Goal: Information Seeking & Learning: Understand process/instructions

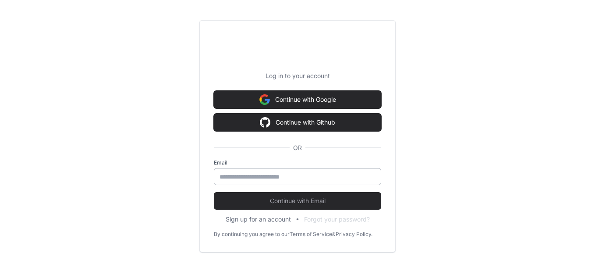
click at [289, 177] on input "email" at bounding box center [298, 176] width 156 height 9
type input "**********"
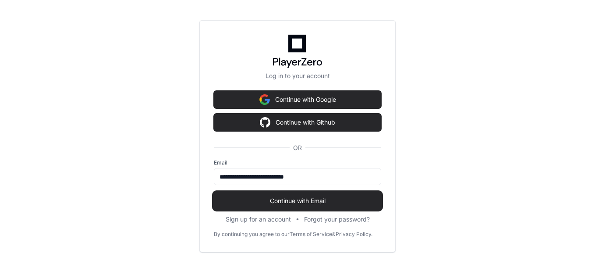
click at [263, 205] on button "Continue with Email" at bounding box center [297, 201] width 167 height 18
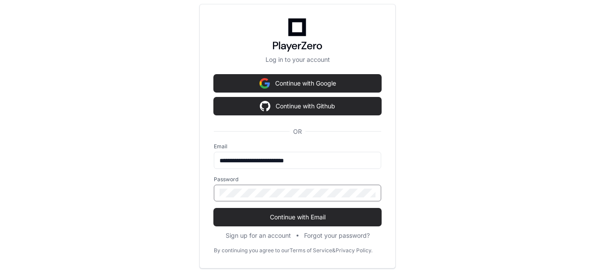
click at [214, 208] on button "Continue with Email" at bounding box center [297, 217] width 167 height 18
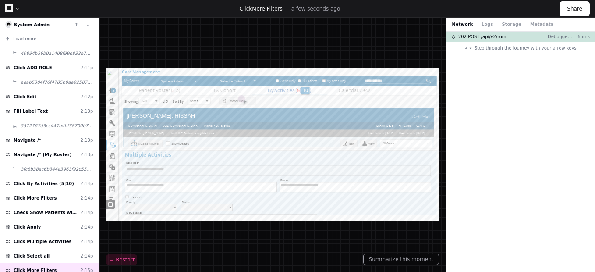
click at [11, 8] on icon at bounding box center [9, 8] width 8 height 8
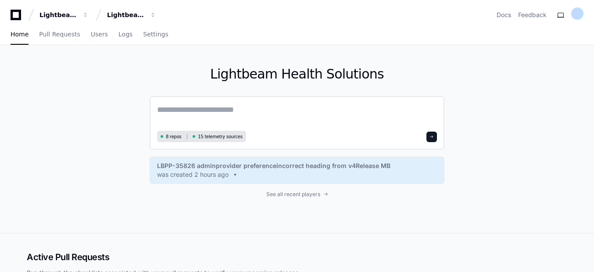
click at [207, 104] on textarea at bounding box center [297, 115] width 280 height 25
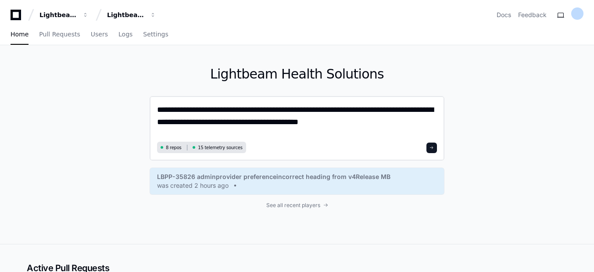
type textarea "**********"
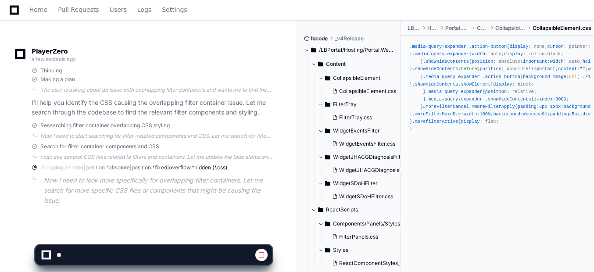
scroll to position [142, 0]
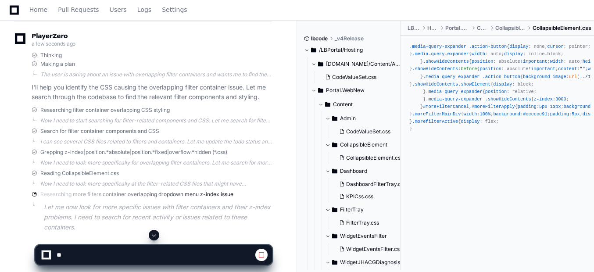
drag, startPoint x: 185, startPoint y: 170, endPoint x: 185, endPoint y: 146, distance: 24.6
click at [185, 146] on div "PlayerZero a few seconds ago Thinking Making a plan The user is asking about an…" at bounding box center [143, 134] width 258 height 226
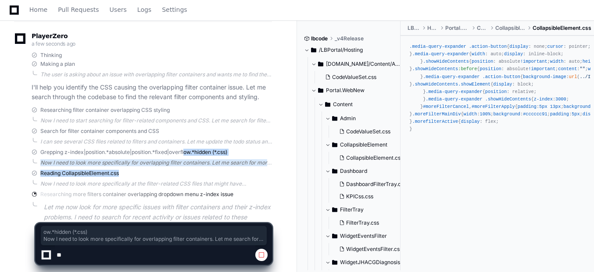
scroll to position [172, 0]
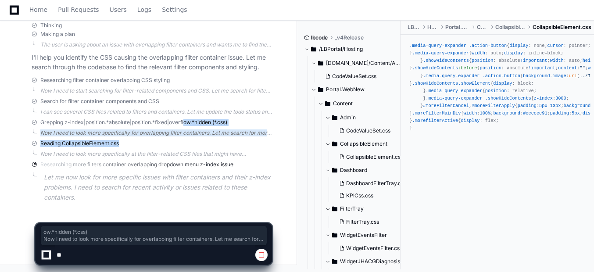
click at [185, 146] on div "Reading CollapsibleElement.css" at bounding box center [152, 143] width 240 height 7
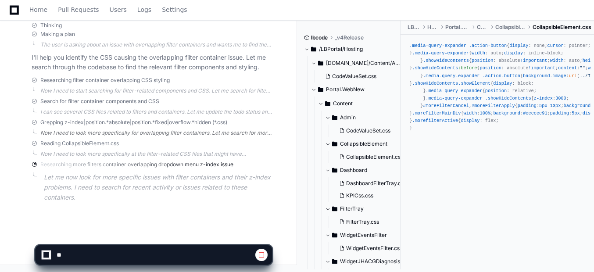
drag, startPoint x: 185, startPoint y: 146, endPoint x: 185, endPoint y: 134, distance: 11.4
click at [185, 134] on div "PlayerZero a few seconds ago Thinking Making a plan The user is asking about an…" at bounding box center [143, 105] width 258 height 226
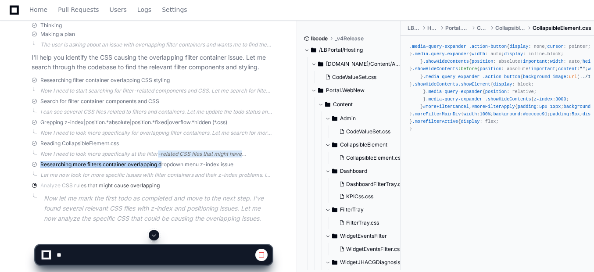
drag, startPoint x: 185, startPoint y: 134, endPoint x: 157, endPoint y: 147, distance: 30.8
click at [157, 147] on div "PlayerZero a few seconds ago Thinking Making a plan The user is asking about an…" at bounding box center [143, 115] width 258 height 247
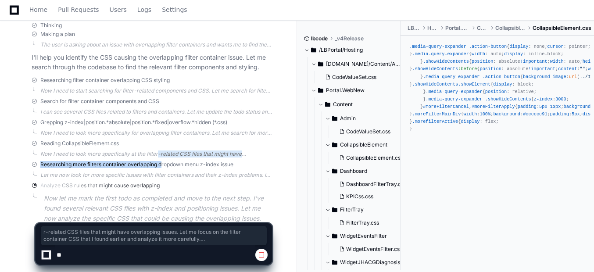
scroll to position [193, 0]
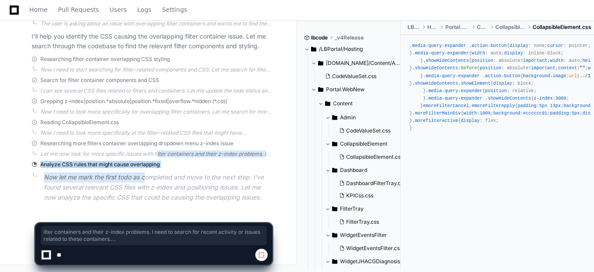
drag, startPoint x: 157, startPoint y: 147, endPoint x: 145, endPoint y: 171, distance: 27.3
click at [145, 171] on div "PlayerZero a few seconds ago Thinking Making a plan The user is asking about an…" at bounding box center [143, 94] width 258 height 247
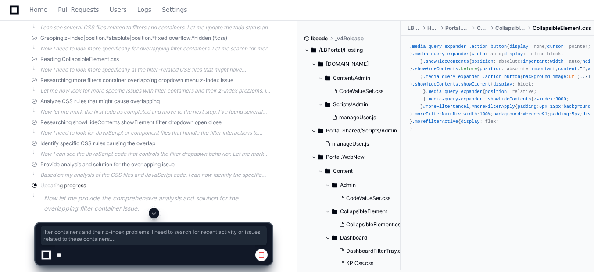
scroll to position [268, 0]
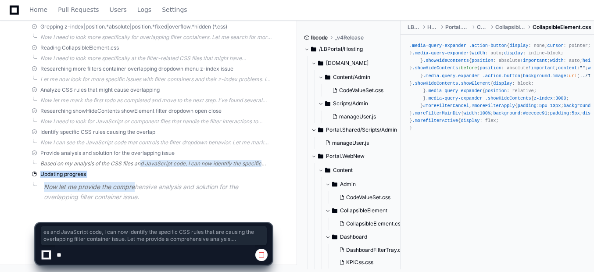
drag, startPoint x: 134, startPoint y: 186, endPoint x: 128, endPoint y: 164, distance: 23.1
click at [128, 164] on div "PlayerZero a minute ago Thinking Making a plan The user is asking about an issu…" at bounding box center [143, 56] width 258 height 321
drag, startPoint x: 128, startPoint y: 164, endPoint x: 128, endPoint y: 171, distance: 7.5
click at [128, 171] on div "Updating progress" at bounding box center [152, 174] width 240 height 7
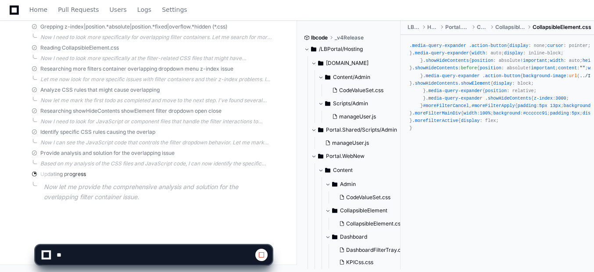
click at [128, 171] on div "Updating progress" at bounding box center [152, 174] width 240 height 7
drag, startPoint x: 128, startPoint y: 171, endPoint x: 104, endPoint y: 170, distance: 24.1
click at [104, 170] on div "PlayerZero a minute ago Thinking Making a plan The user is asking about an issu…" at bounding box center [143, 56] width 258 height 321
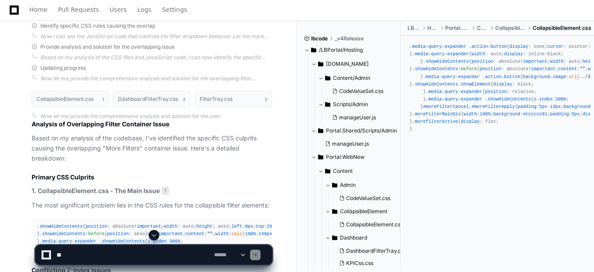
scroll to position [374, 0]
click at [107, 188] on strong "1. CollapsibleElement.css - The Main Issue" at bounding box center [96, 189] width 128 height 7
drag, startPoint x: 107, startPoint y: 188, endPoint x: 220, endPoint y: 164, distance: 116.2
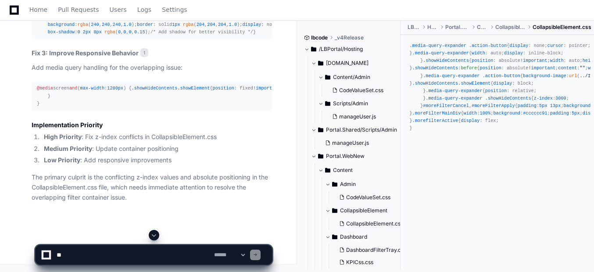
scroll to position [1041, 0]
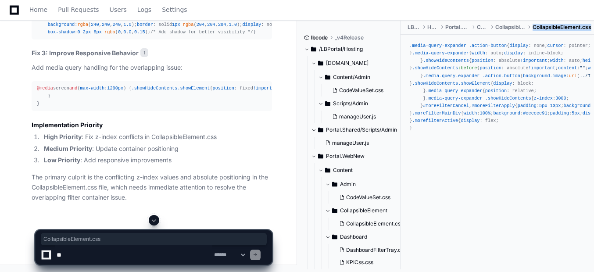
drag, startPoint x: 535, startPoint y: 28, endPoint x: 594, endPoint y: 27, distance: 58.7
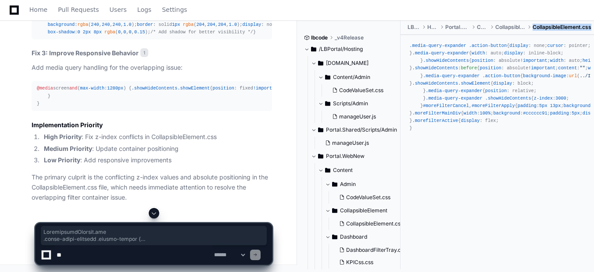
copy div "CollapsibleElement.css .media-query-expander .action-button { display : none; c…"
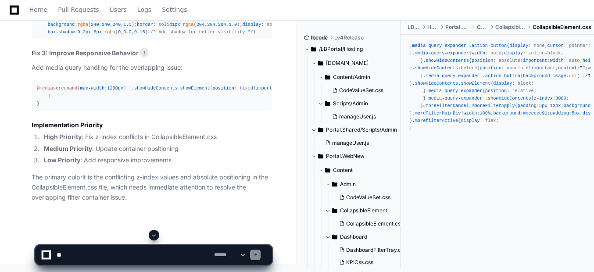
drag, startPoint x: 56, startPoint y: 74, endPoint x: 68, endPoint y: 90, distance: 21.0
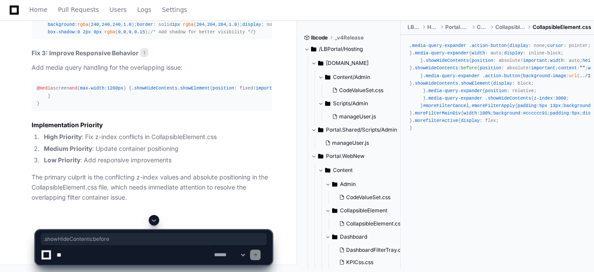
drag, startPoint x: 36, startPoint y: 76, endPoint x: 96, endPoint y: 75, distance: 60.5
copy div ".showHideContents :before"
drag, startPoint x: 43, startPoint y: 83, endPoint x: 85, endPoint y: 82, distance: 42.1
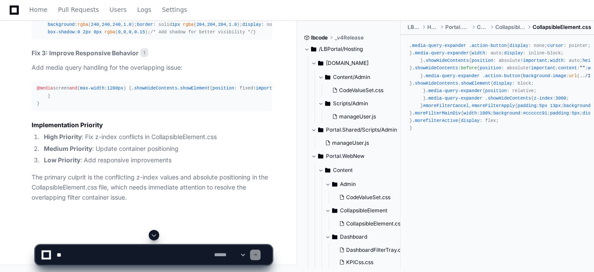
drag, startPoint x: 85, startPoint y: 82, endPoint x: 99, endPoint y: 104, distance: 26.0
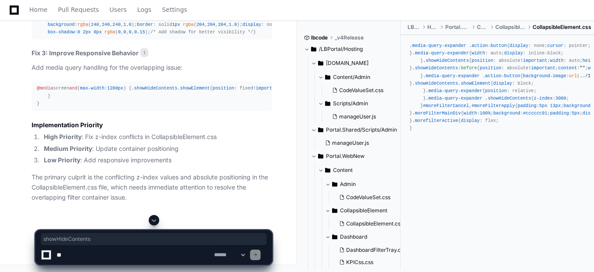
drag, startPoint x: 37, startPoint y: 107, endPoint x: 134, endPoint y: 107, distance: 96.4
copy div ".media-query-expander .showHideContents"
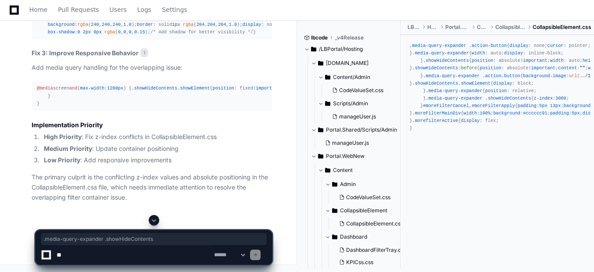
scroll to position [1149, 0]
drag, startPoint x: 39, startPoint y: 53, endPoint x: 88, endPoint y: 53, distance: 49.1
click at [88, 20] on span ".media-query-expander" at bounding box center [65, 16] width 57 height 5
click at [63, 36] on div ".media-query-expander { position : relative; z-index : 10002 ; /* Establish sta…" at bounding box center [152, 25] width 230 height 22
drag, startPoint x: 39, startPoint y: 52, endPoint x: 89, endPoint y: 51, distance: 50.9
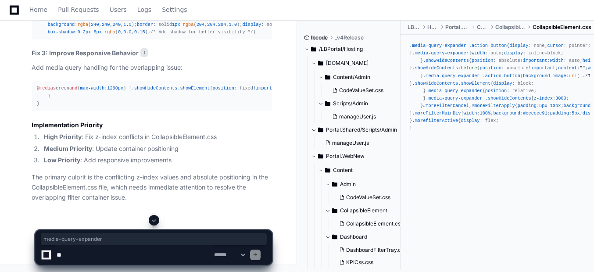
click at [89, 36] on div ".media-query-expander { position : relative; z-index : 10002 ; /* Establish sta…" at bounding box center [152, 25] width 230 height 22
copy span "media-query-expander"
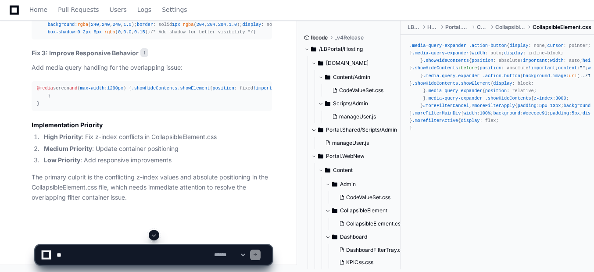
click at [169, 20] on span "10002" at bounding box center [176, 16] width 14 height 5
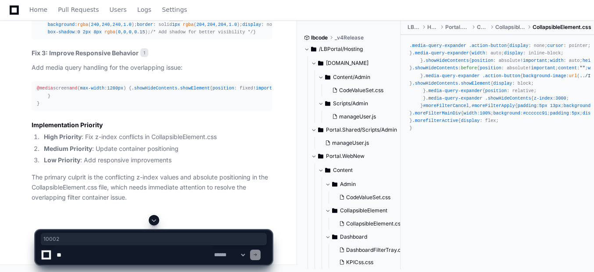
click at [169, 20] on span "10002" at bounding box center [176, 16] width 14 height 5
copy span "10002"
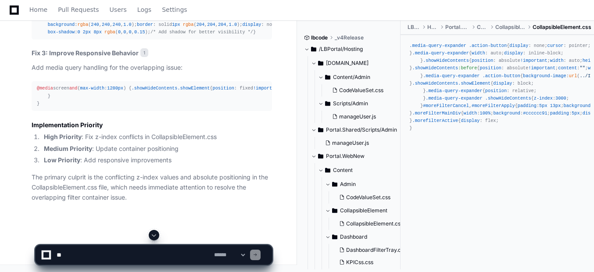
click at [274, 20] on span ".showHideContents" at bounding box center [297, 16] width 46 height 5
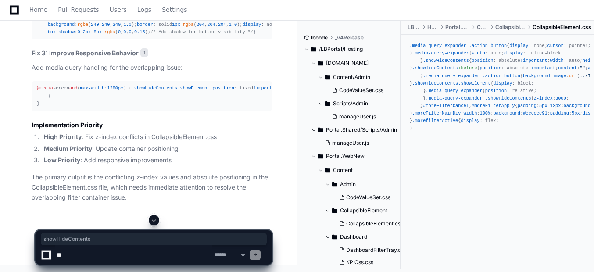
copy div "showHideContents"
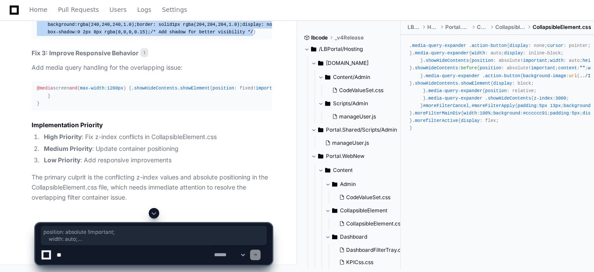
drag, startPoint x: 47, startPoint y: 99, endPoint x: 243, endPoint y: 174, distance: 210.2
click at [243, 36] on div ".media-query-expander { position : relative; z-index : 10002 ; /* Establish sta…" at bounding box center [152, 25] width 230 height 22
copy div "position : absolute !important ; width : auto; height : auto; left : 0px ; top …"
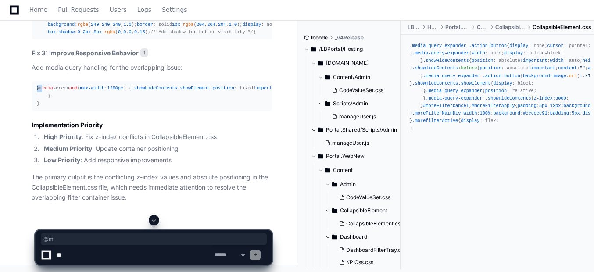
drag, startPoint x: 36, startPoint y: 110, endPoint x: 41, endPoint y: 110, distance: 5.3
click at [41, 110] on pre "@media screen and ( max-width : 1280px ) { .showHideContents .showElement { pos…" at bounding box center [152, 95] width 240 height 29
click at [154, 107] on div "@media screen and ( max-width : 1280px ) { .showHideContents .showElement { pos…" at bounding box center [152, 96] width 230 height 22
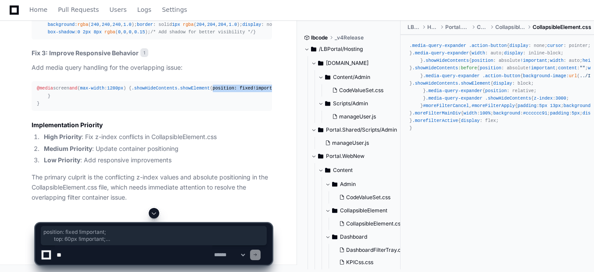
drag, startPoint x: 57, startPoint y: 125, endPoint x: 114, endPoint y: 174, distance: 75.6
click at [114, 107] on div "@media screen and ( max-width : 1280px ) { .showHideContents .showElement { pos…" at bounding box center [152, 96] width 230 height 22
copy div "position : fixed !important ; top : 60px !important ; left : 10px !important ; …"
